Goal: Download file/media

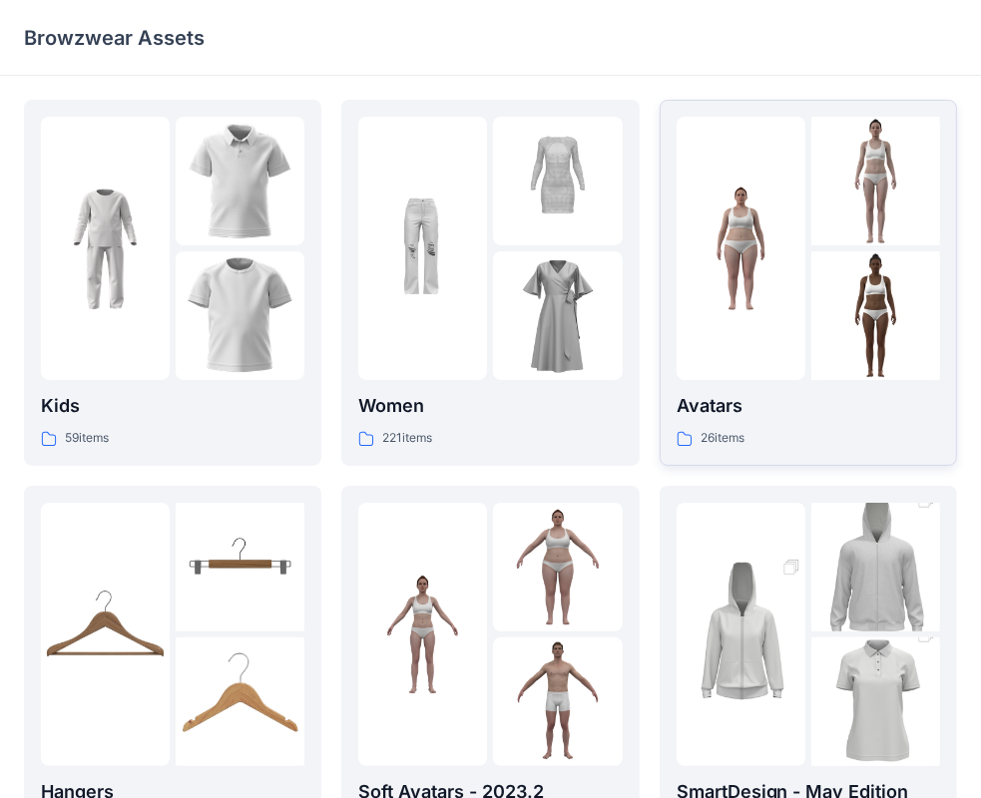
click at [749, 393] on p "Avatars" at bounding box center [808, 406] width 263 height 28
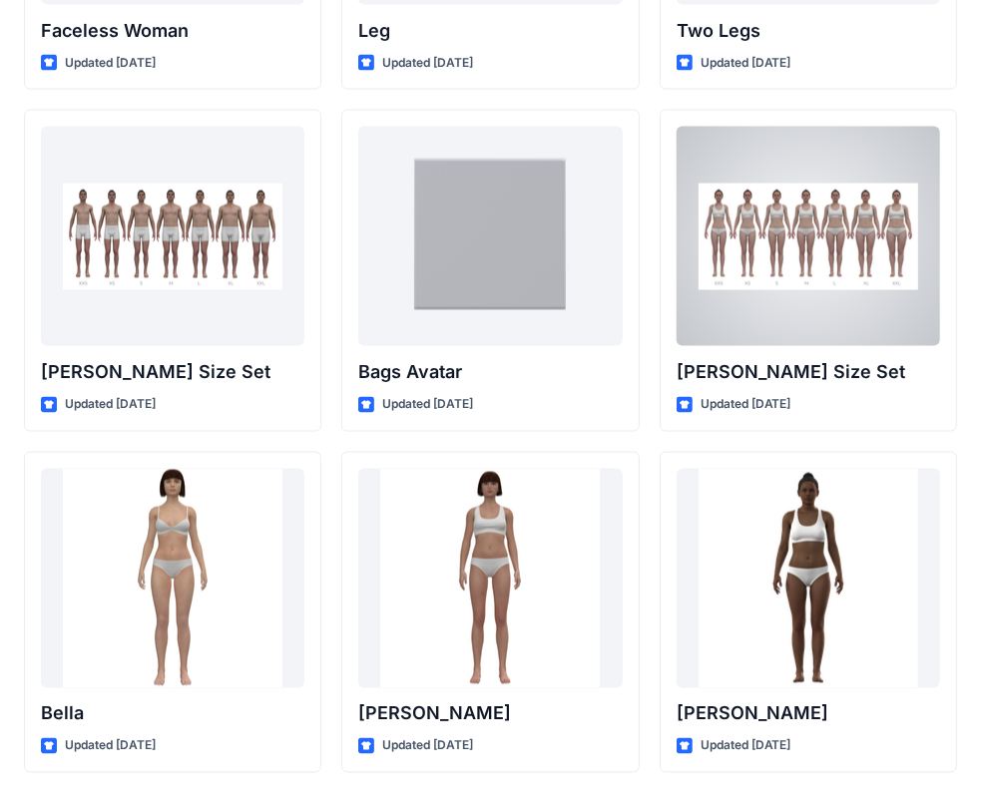
scroll to position [2042, 0]
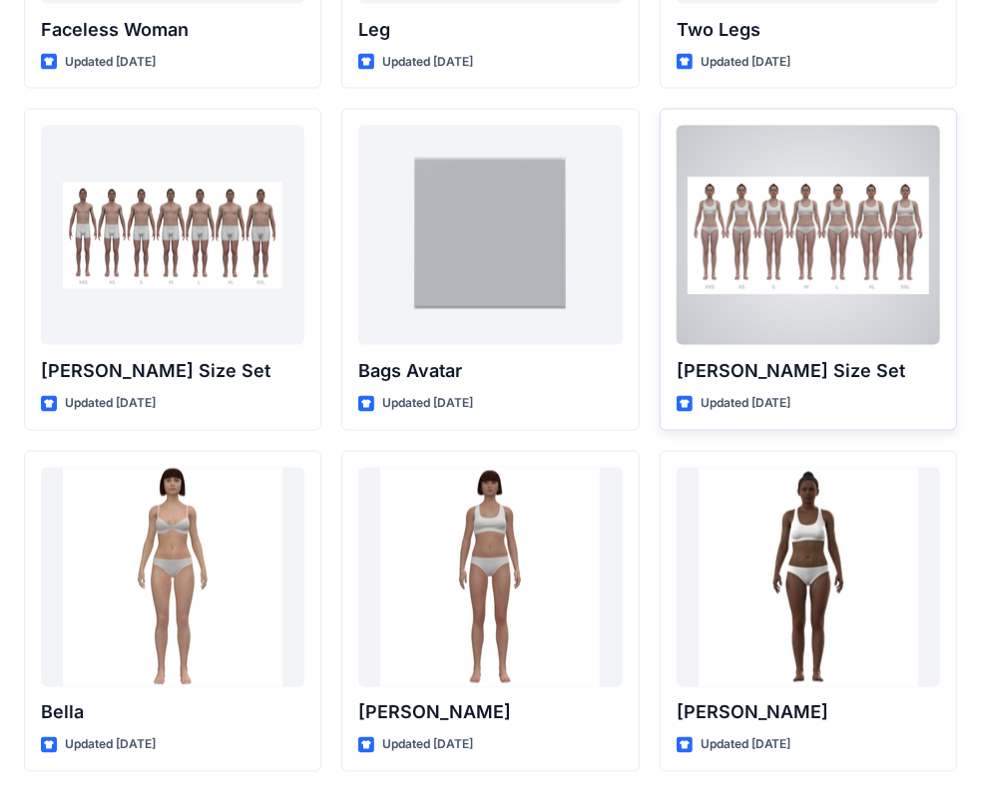
click at [831, 354] on div "[PERSON_NAME] Size Set Updated [DATE]" at bounding box center [808, 270] width 297 height 322
click at [830, 363] on p "[PERSON_NAME] Size Set" at bounding box center [808, 371] width 263 height 28
click at [859, 235] on div at bounding box center [808, 236] width 263 height 220
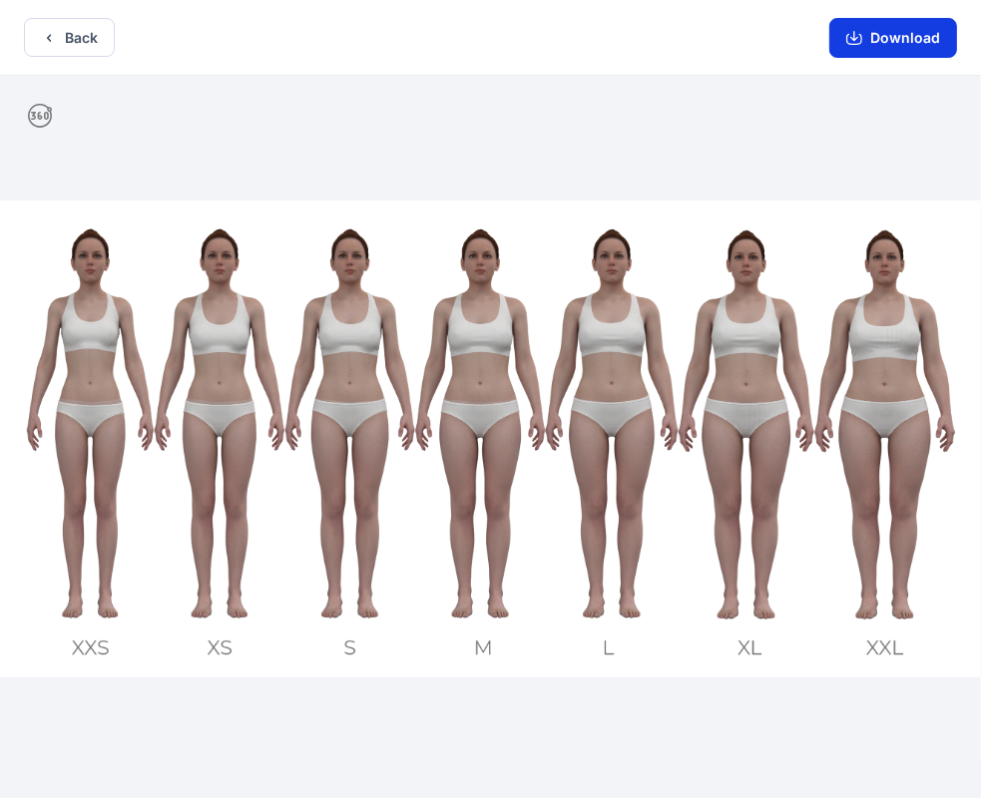
click at [884, 33] on button "Download" at bounding box center [893, 38] width 128 height 40
